Goal: Task Accomplishment & Management: Manage account settings

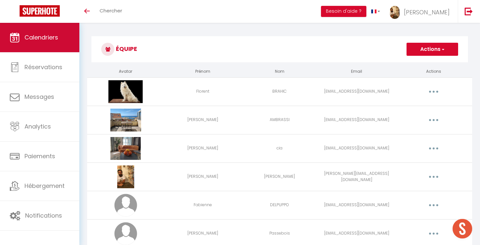
click at [55, 39] on span "Calendriers" at bounding box center [41, 37] width 34 height 8
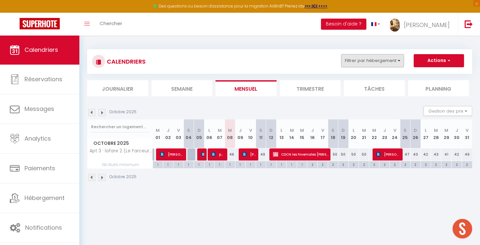
click at [345, 58] on button "Filtrer par hébergement" at bounding box center [372, 60] width 63 height 13
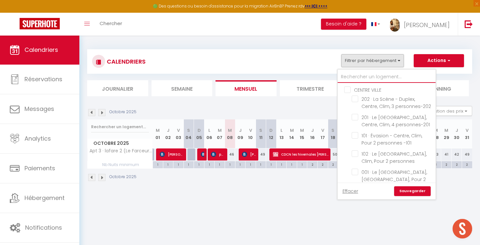
click at [356, 74] on input "text" at bounding box center [387, 77] width 98 height 12
type input "i"
checkbox input "false"
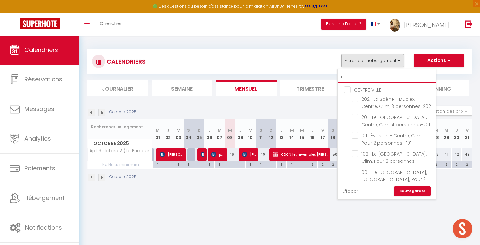
checkbox input "false"
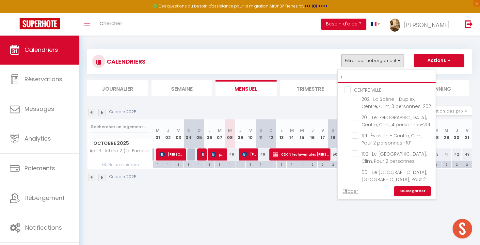
checkbox input "false"
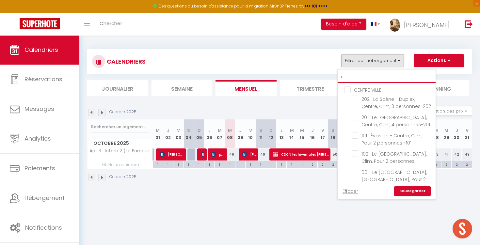
checkbox input "false"
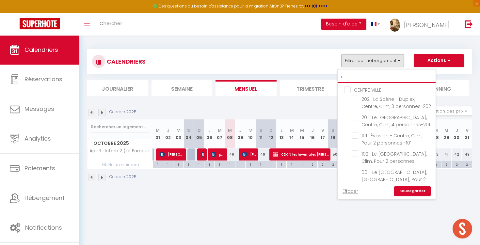
checkbox input "false"
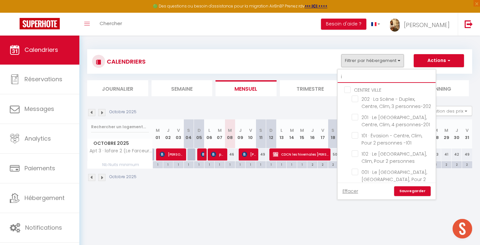
checkbox input "false"
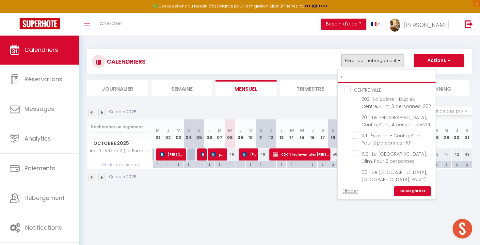
checkbox input "false"
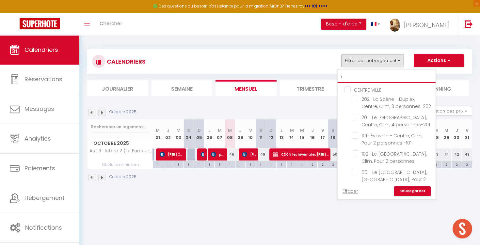
checkbox input "false"
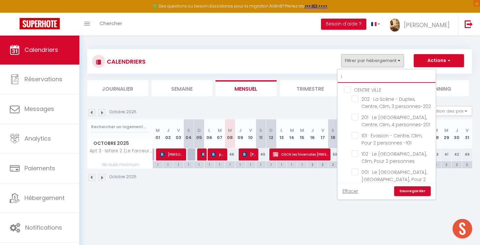
checkbox input "false"
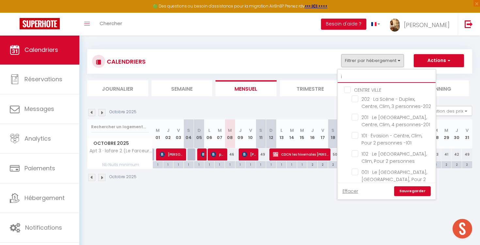
checkbox input "false"
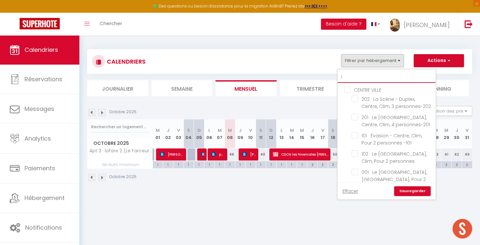
checkbox input "false"
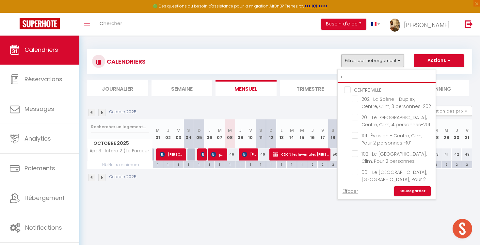
checkbox input "false"
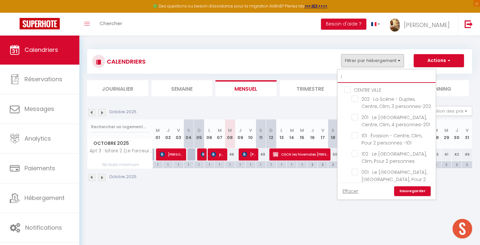
checkbox input "false"
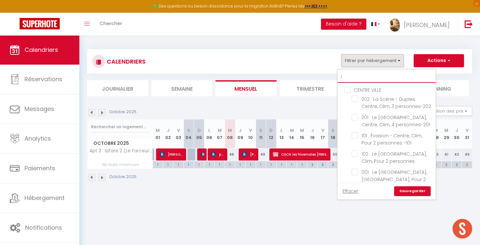
checkbox input "false"
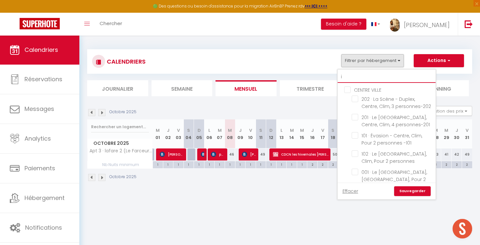
checkbox input "false"
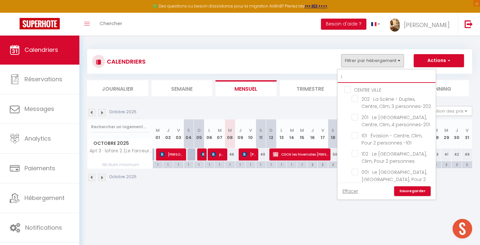
checkbox input "false"
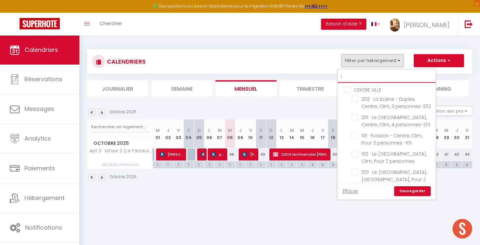
checkbox input "false"
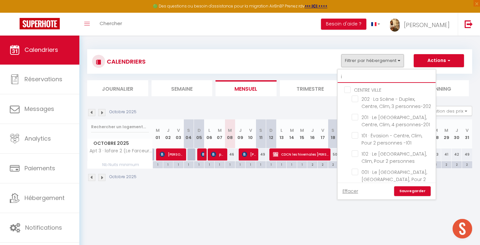
checkbox input "false"
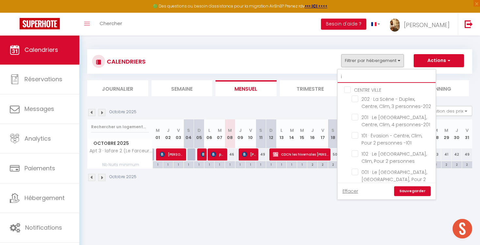
checkbox input "false"
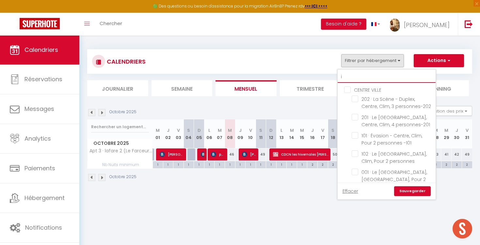
checkbox input "false"
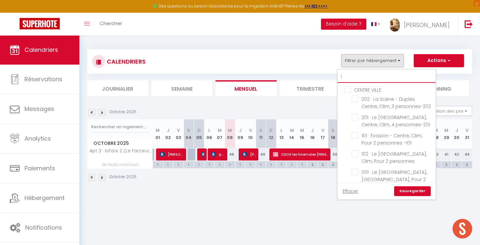
checkbox input "false"
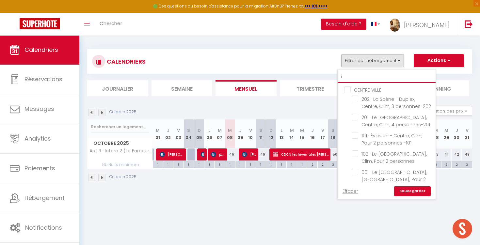
checkbox input "false"
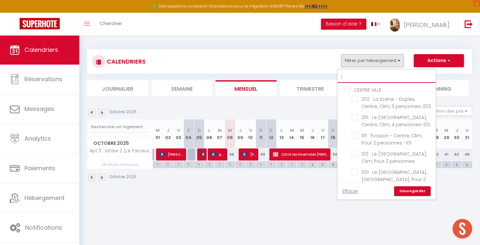
checkbox input "false"
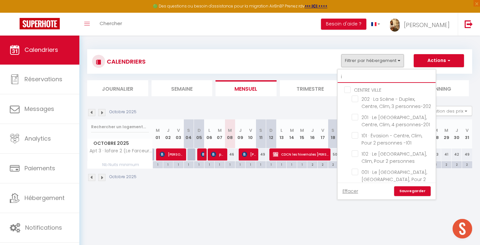
checkbox input "false"
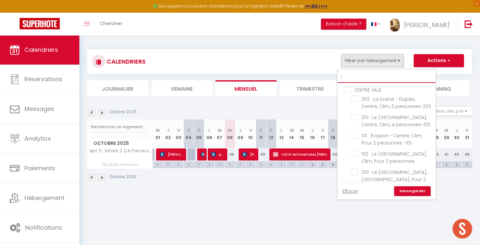
checkbox input "false"
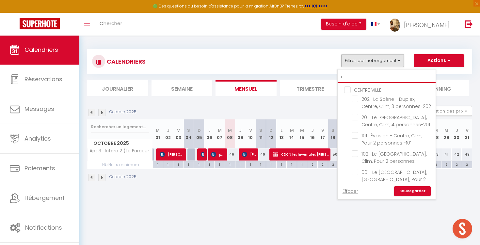
checkbox input "false"
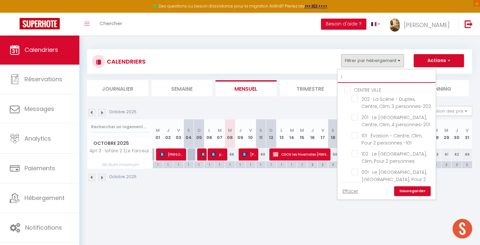
checkbox input "false"
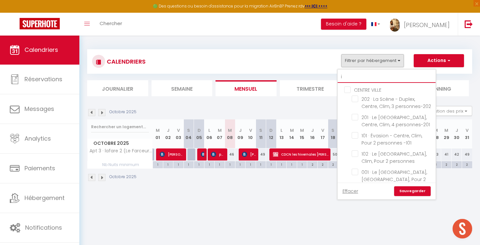
checkbox input "false"
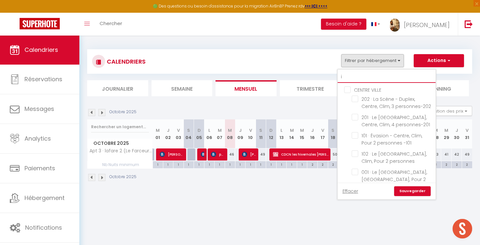
checkbox input "false"
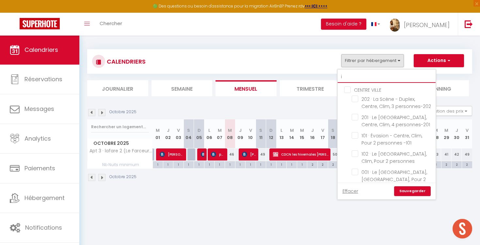
checkbox input "false"
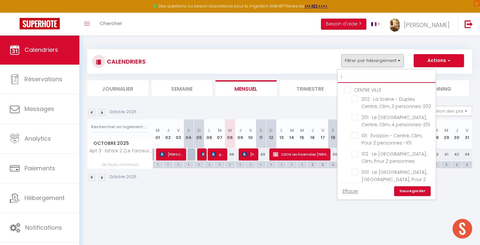
checkbox input "false"
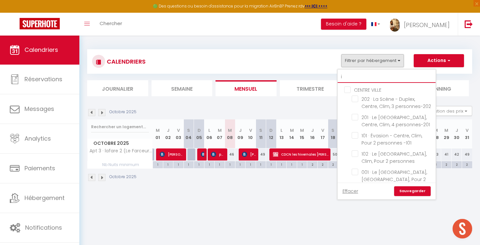
checkbox input "false"
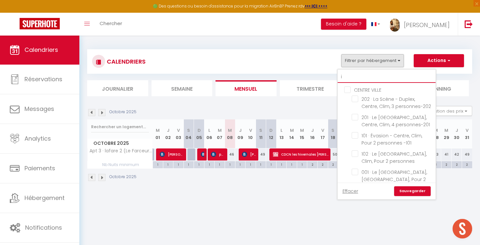
checkbox input "false"
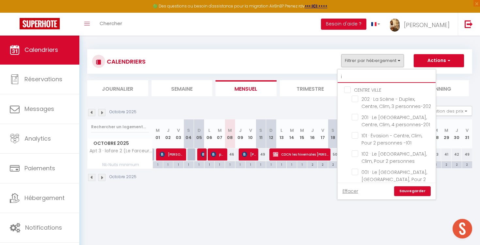
checkbox input "false"
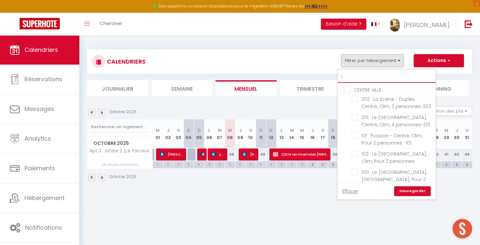
checkbox input "false"
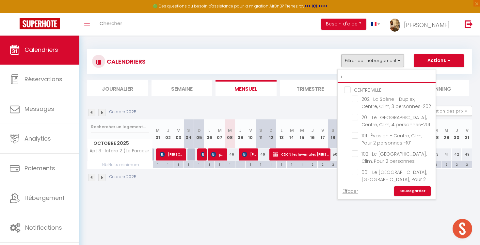
checkbox input "false"
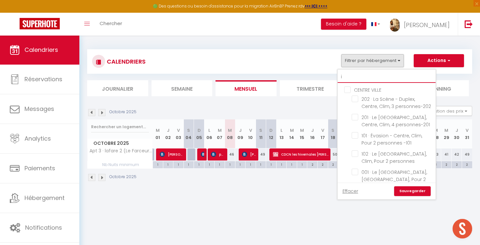
checkbox input "false"
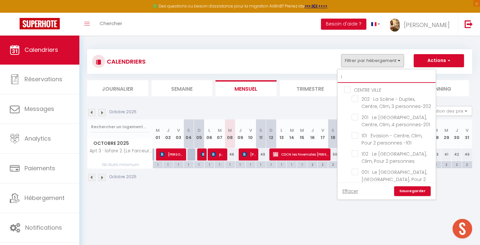
checkbox input "false"
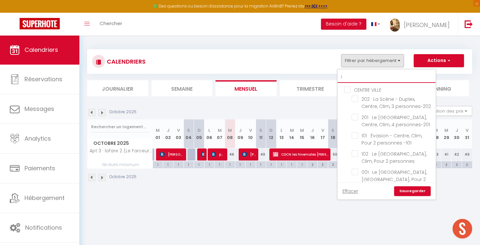
checkbox input "false"
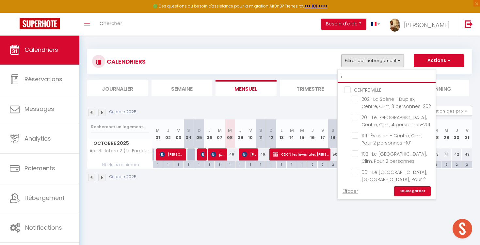
checkbox input "false"
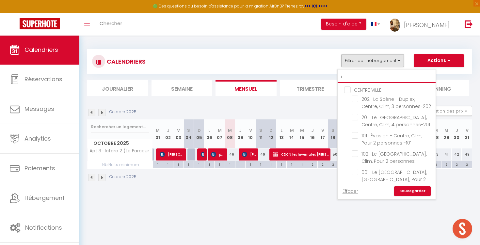
checkbox input "false"
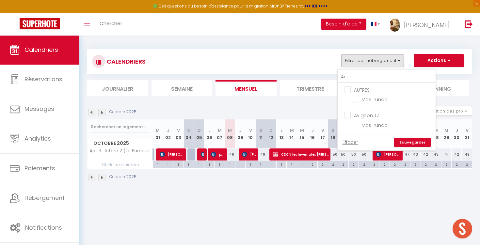
drag, startPoint x: 356, startPoint y: 74, endPoint x: 355, endPoint y: 97, distance: 22.5
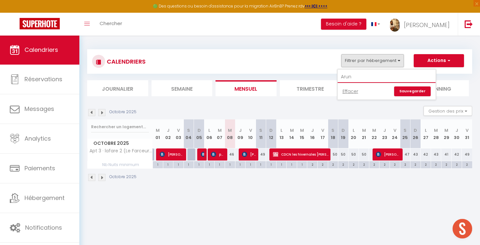
click at [356, 75] on input "Arun" at bounding box center [387, 77] width 98 height 12
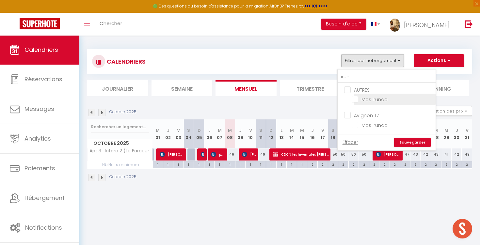
click at [367, 98] on input "Mas Irunda" at bounding box center [393, 99] width 82 height 7
click at [412, 143] on link "Sauvegarder" at bounding box center [412, 143] width 37 height 10
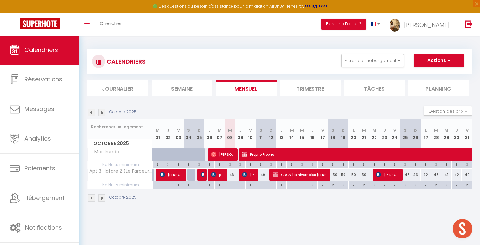
click at [103, 110] on img at bounding box center [101, 112] width 7 height 7
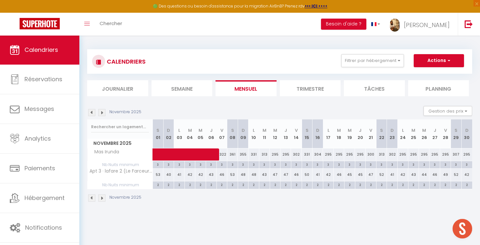
click at [103, 110] on img at bounding box center [101, 112] width 7 height 7
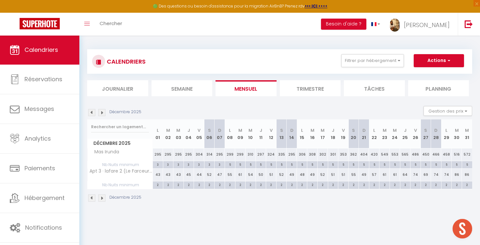
click at [103, 110] on img at bounding box center [101, 112] width 7 height 7
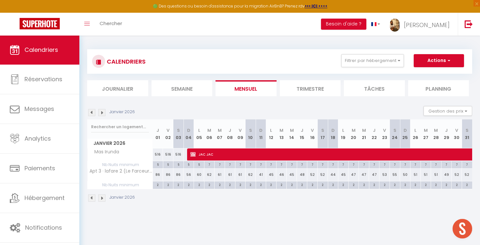
click at [92, 109] on img at bounding box center [91, 112] width 7 height 7
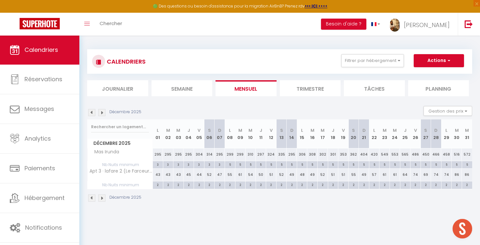
click at [92, 109] on img at bounding box center [91, 112] width 7 height 7
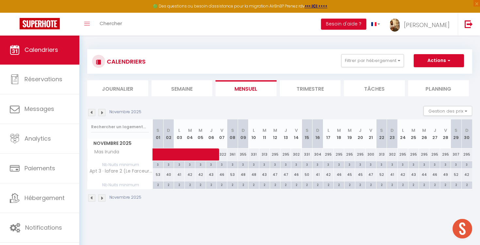
click at [92, 109] on img at bounding box center [91, 112] width 7 height 7
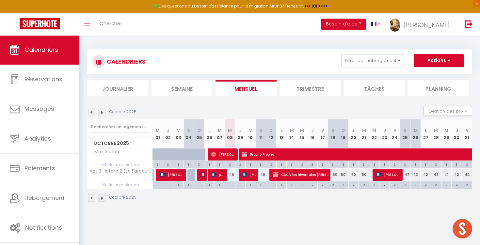
click at [281, 154] on span "Proprio Proprio" at bounding box center [459, 154] width 435 height 12
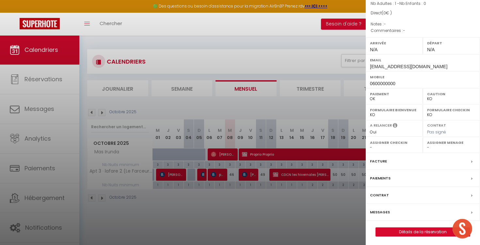
scroll to position [57, 0]
click at [403, 232] on link "Détails de la réservation" at bounding box center [423, 232] width 94 height 8
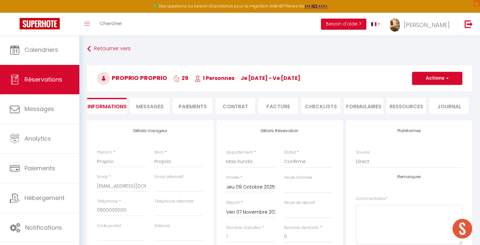
scroll to position [4, 0]
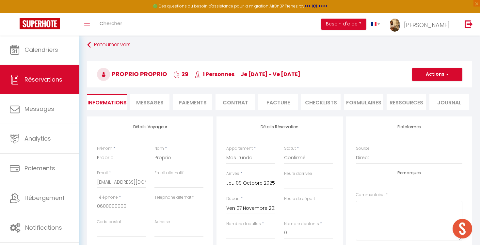
click at [234, 206] on input "Ven 07 Novembre 2025" at bounding box center [250, 208] width 49 height 8
click at [314, 216] on span ">" at bounding box center [317, 219] width 14 height 13
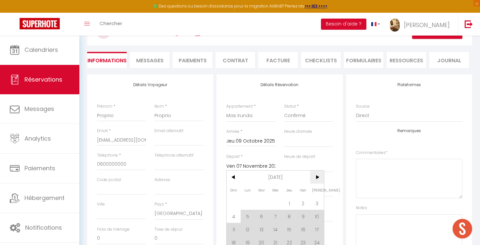
scroll to position [57, 0]
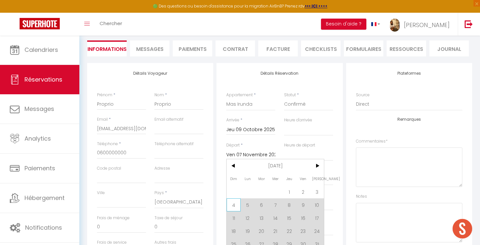
click at [237, 204] on span "4" at bounding box center [234, 204] width 14 height 13
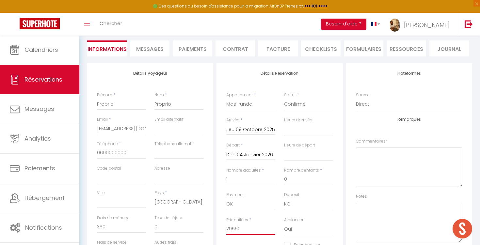
click at [245, 229] on input "29560" at bounding box center [250, 229] width 49 height 12
click at [334, 217] on div "A relancer Oui Non" at bounding box center [307, 229] width 57 height 25
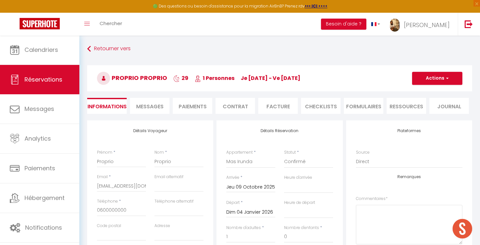
scroll to position [0, 0]
click at [441, 78] on button "Actions" at bounding box center [437, 78] width 50 height 13
click at [420, 92] on link "Enregistrer" at bounding box center [431, 92] width 52 height 8
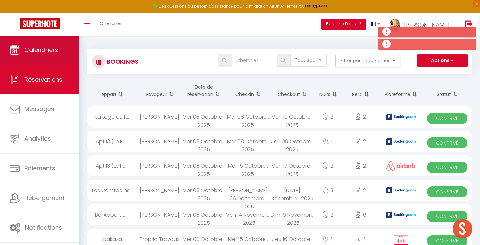
click at [56, 49] on span "Calendriers" at bounding box center [41, 50] width 34 height 8
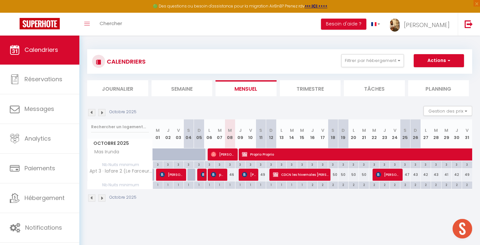
click at [102, 114] on img at bounding box center [101, 112] width 7 height 7
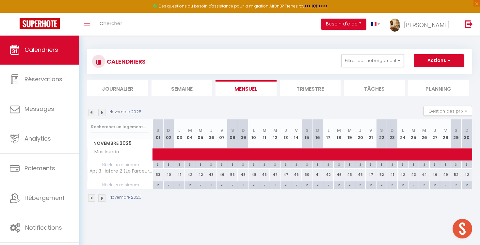
click at [102, 114] on img at bounding box center [101, 112] width 7 height 7
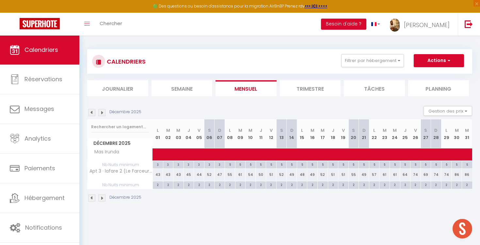
click at [102, 114] on img at bounding box center [101, 112] width 7 height 7
